Goal: Find specific page/section: Find specific page/section

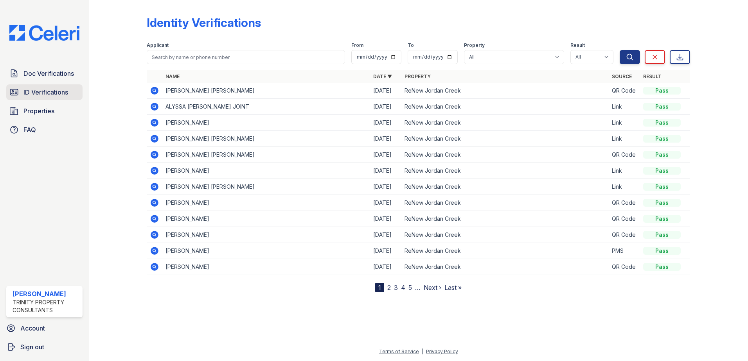
click at [53, 86] on link "ID Verifications" at bounding box center [44, 92] width 76 height 16
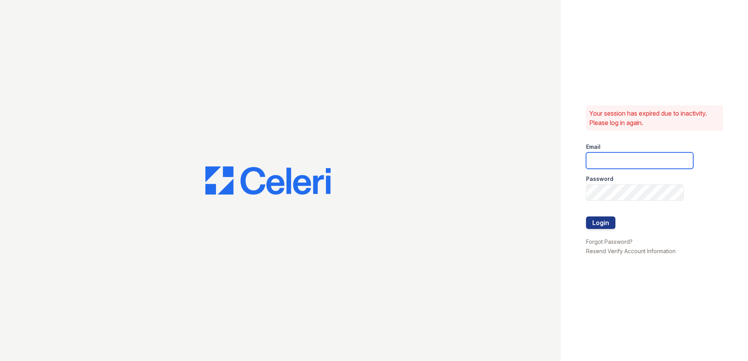
type input "[EMAIL_ADDRESS][PERSON_NAME][DOMAIN_NAME]"
click at [599, 224] on button "Login" at bounding box center [600, 223] width 29 height 13
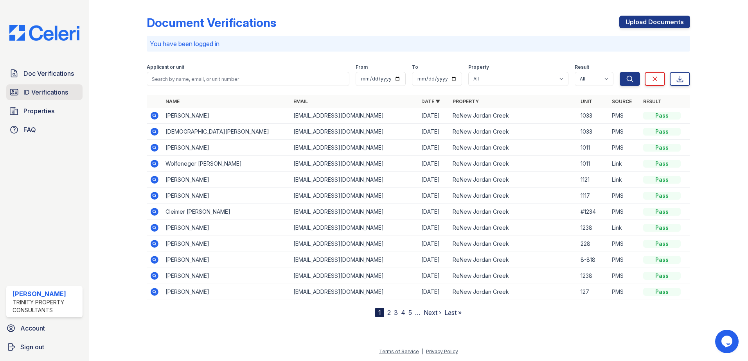
click at [27, 92] on span "ID Verifications" at bounding box center [45, 92] width 45 height 9
